Goal: Navigation & Orientation: Understand site structure

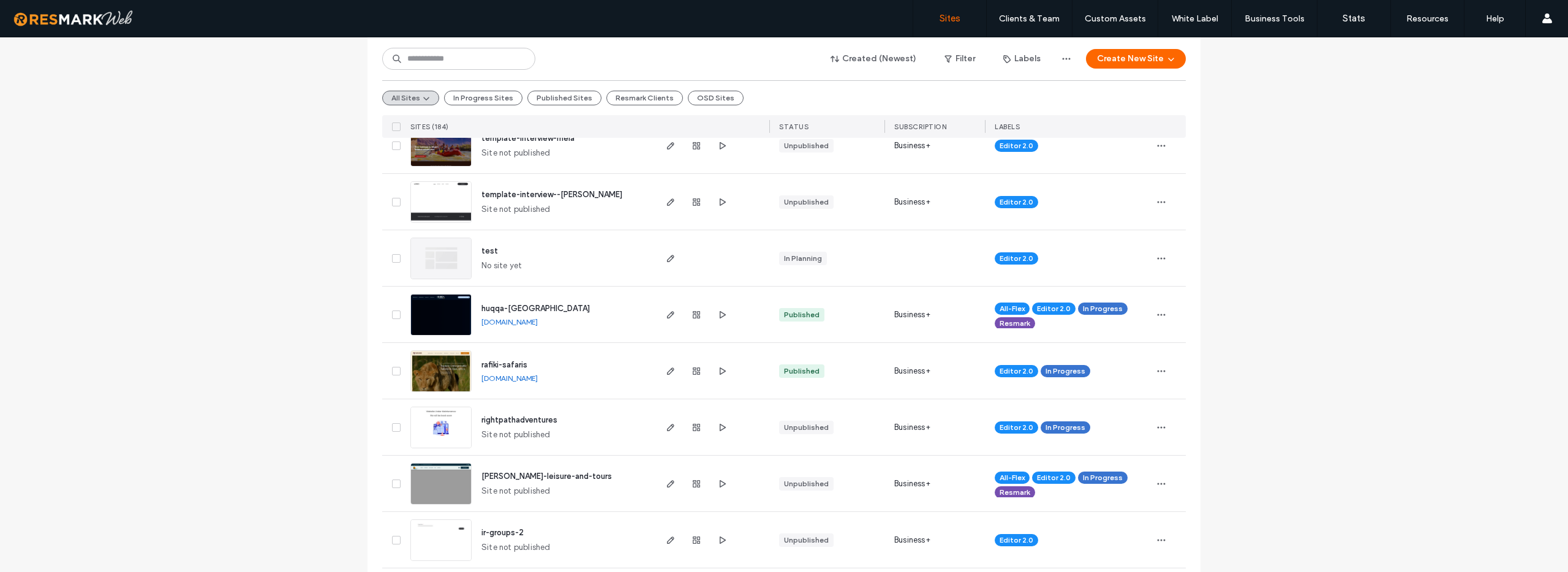
scroll to position [311, 0]
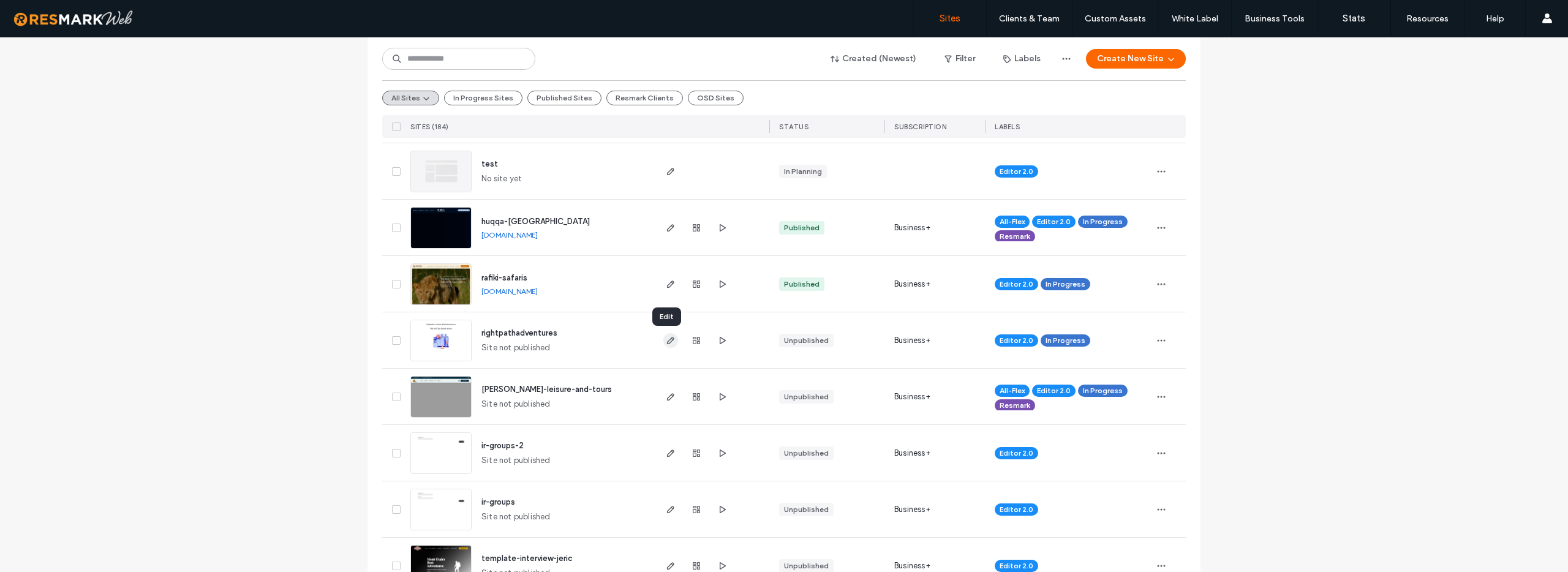
click at [668, 339] on use "button" at bounding box center [670, 340] width 7 height 7
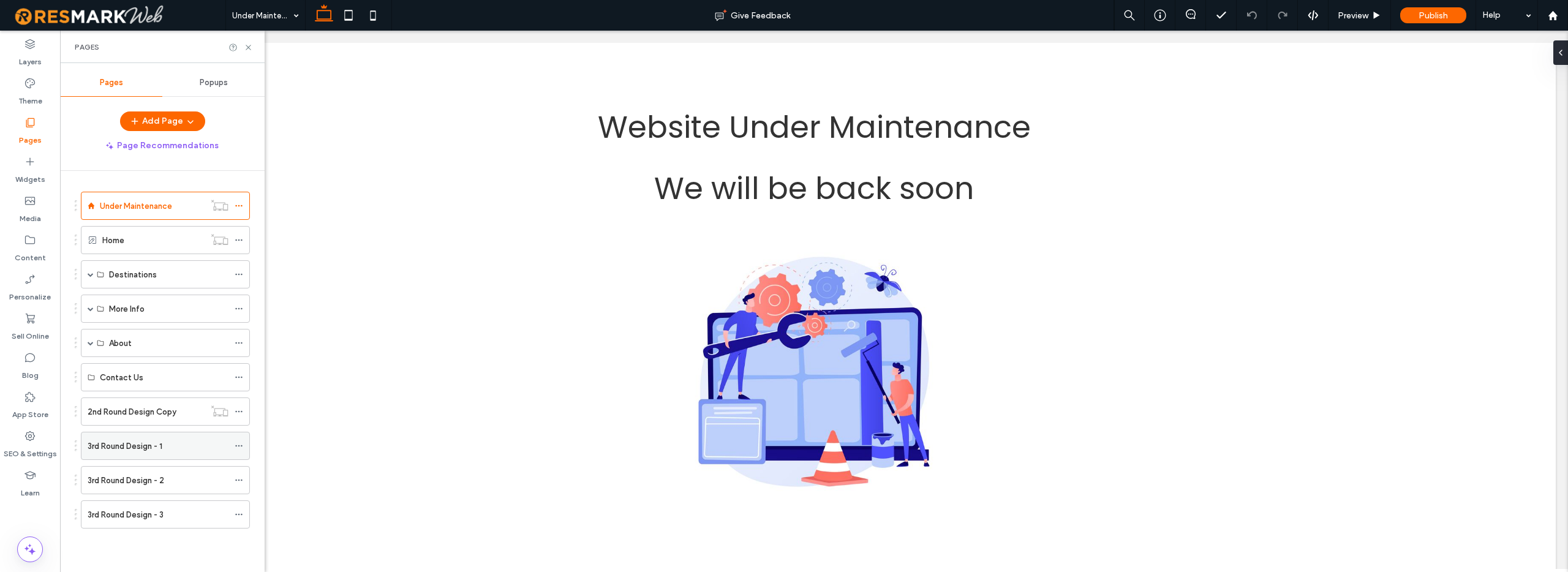
click at [170, 443] on div "3rd Round Design - 1" at bounding box center [158, 446] width 141 height 13
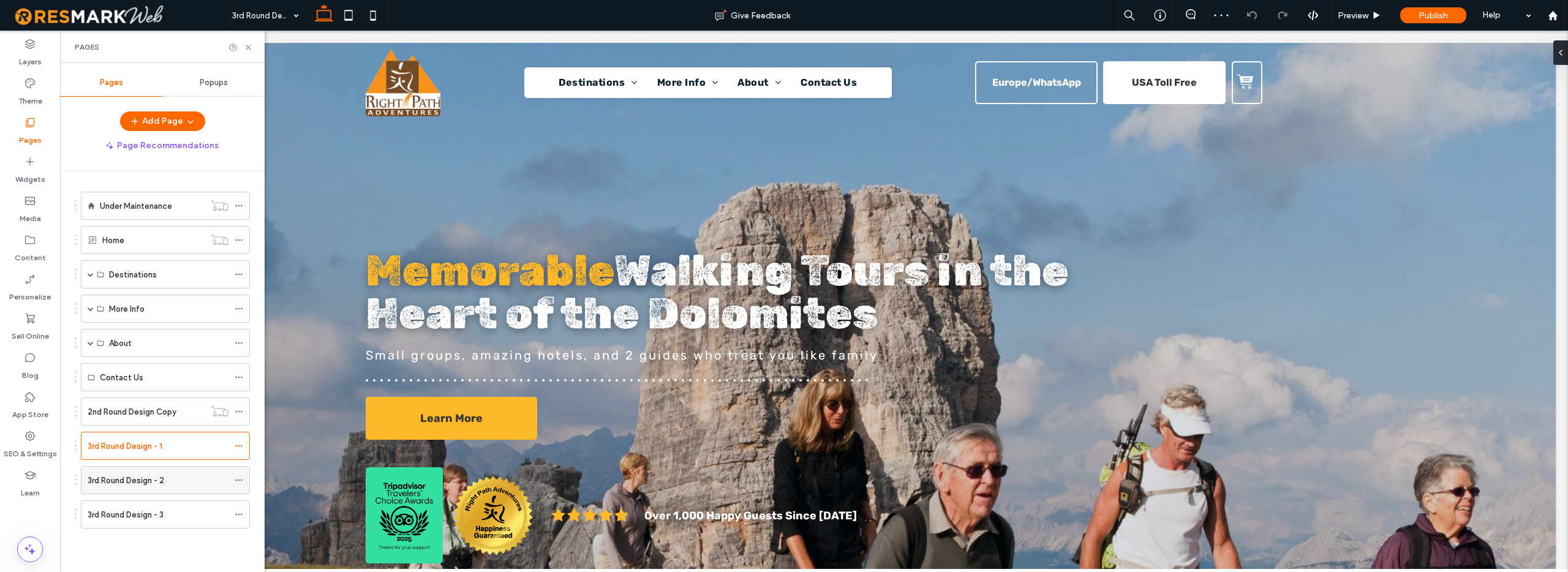
click at [193, 477] on div "3rd Round Design - 2" at bounding box center [158, 480] width 141 height 13
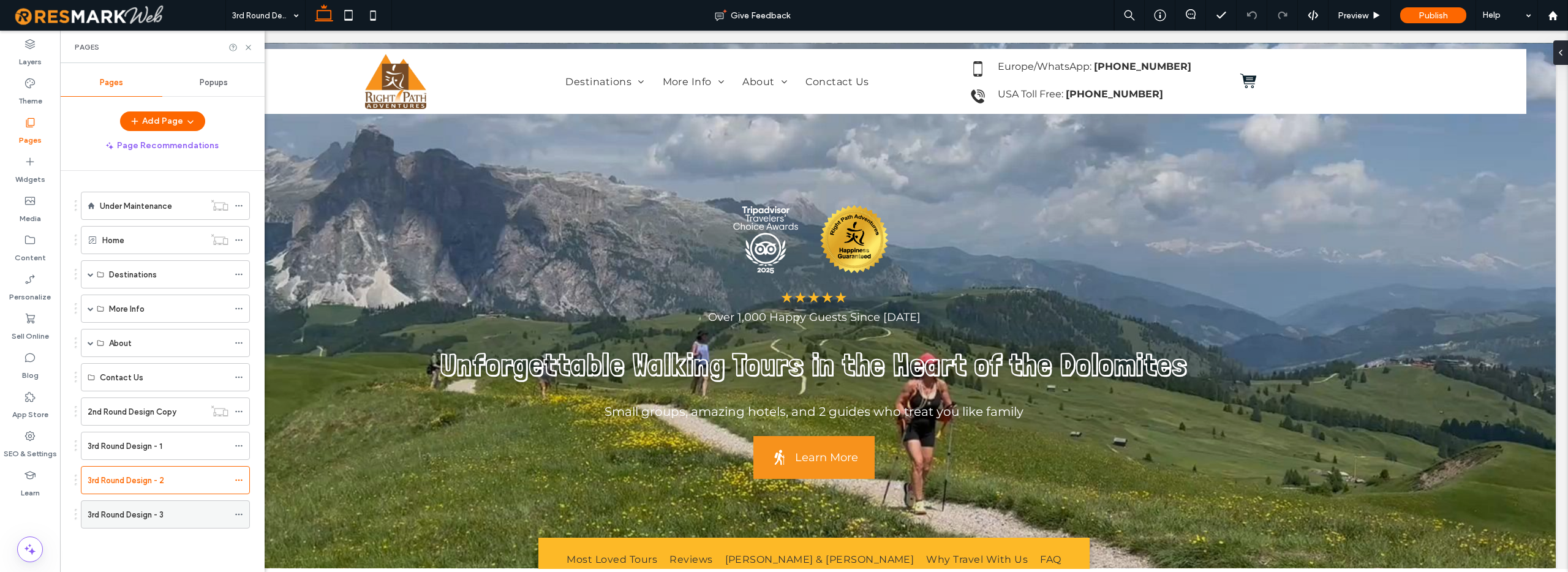
click at [188, 509] on div "3rd Round Design - 3" at bounding box center [158, 514] width 141 height 13
